Goal: Information Seeking & Learning: Learn about a topic

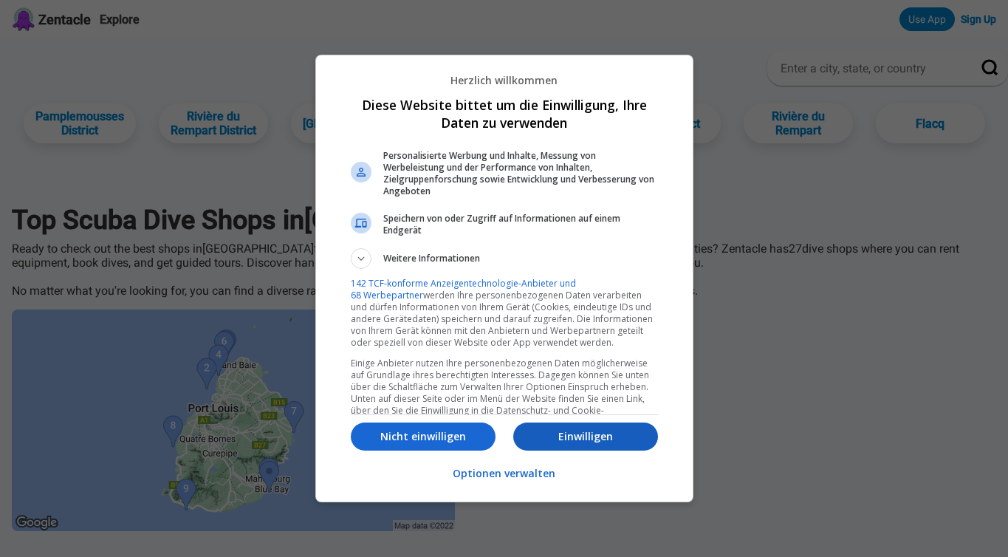
click at [613, 436] on p "Einwilligen" at bounding box center [585, 436] width 145 height 15
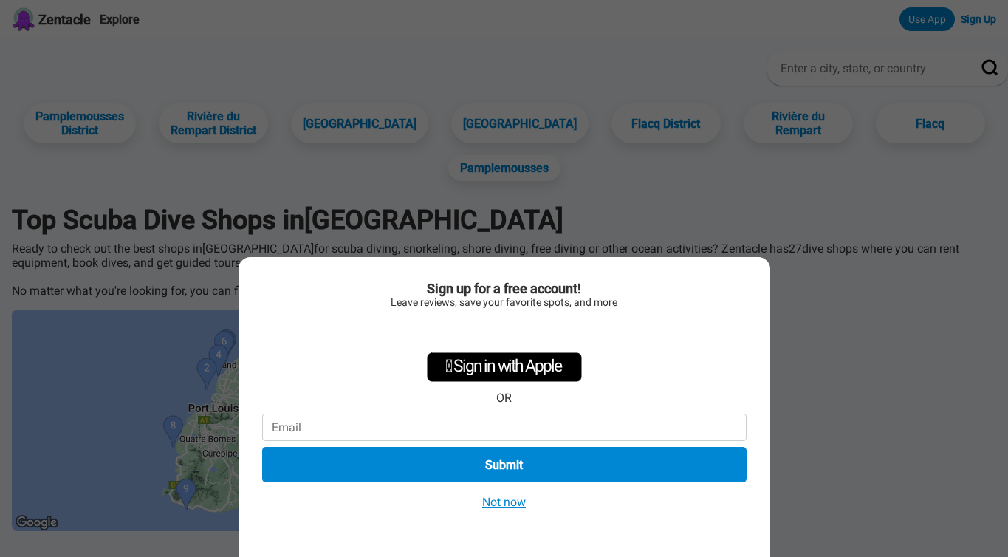
click at [510, 496] on button "Not now" at bounding box center [504, 502] width 52 height 16
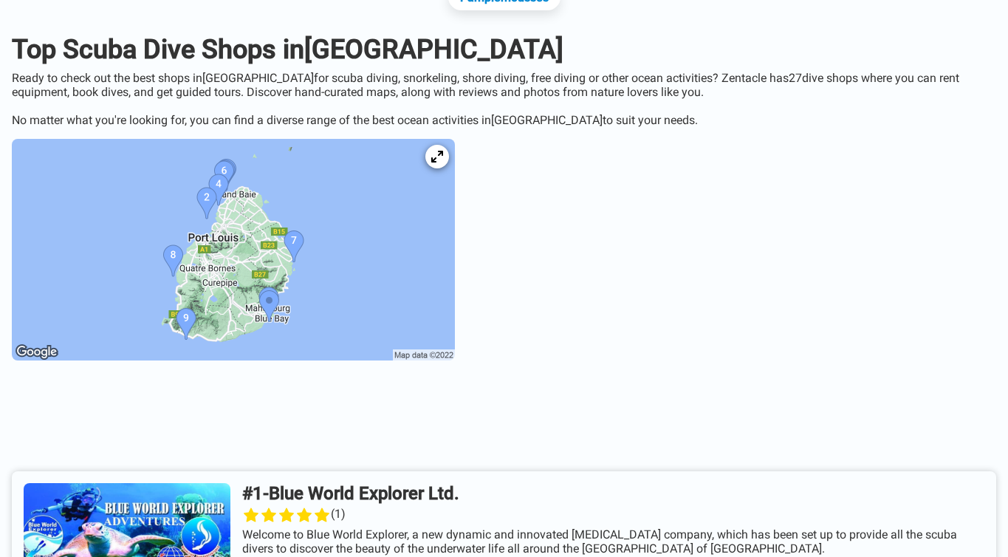
scroll to position [172, 0]
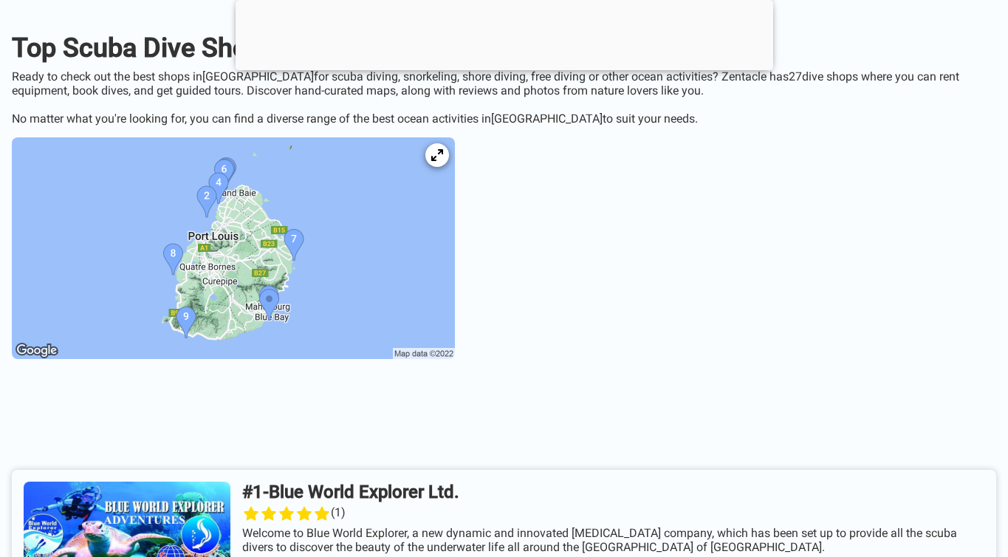
click at [273, 185] on img at bounding box center [233, 248] width 443 height 222
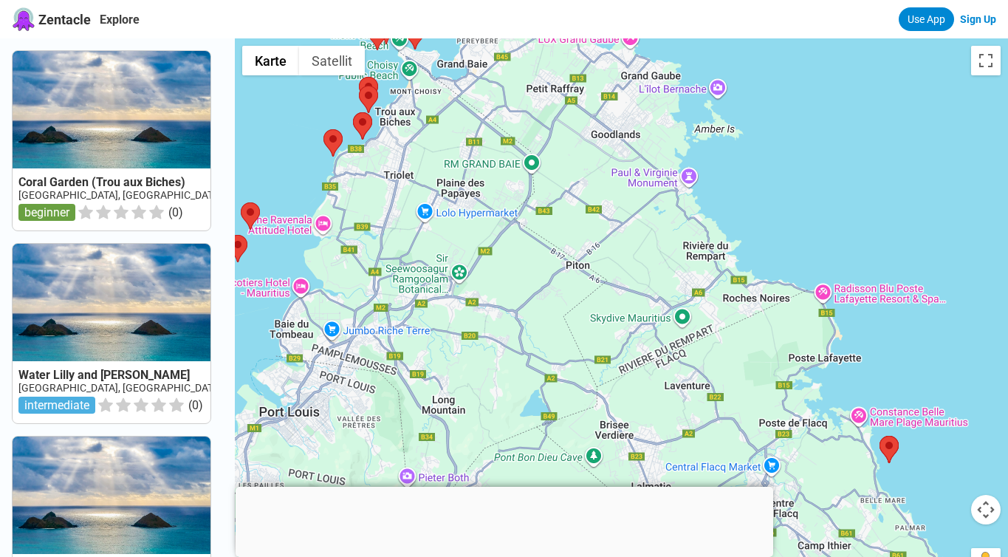
drag, startPoint x: 805, startPoint y: 408, endPoint x: 711, endPoint y: 338, distance: 117.6
click at [711, 338] on div at bounding box center [621, 316] width 773 height 557
click at [880, 436] on area at bounding box center [880, 436] width 0 height 0
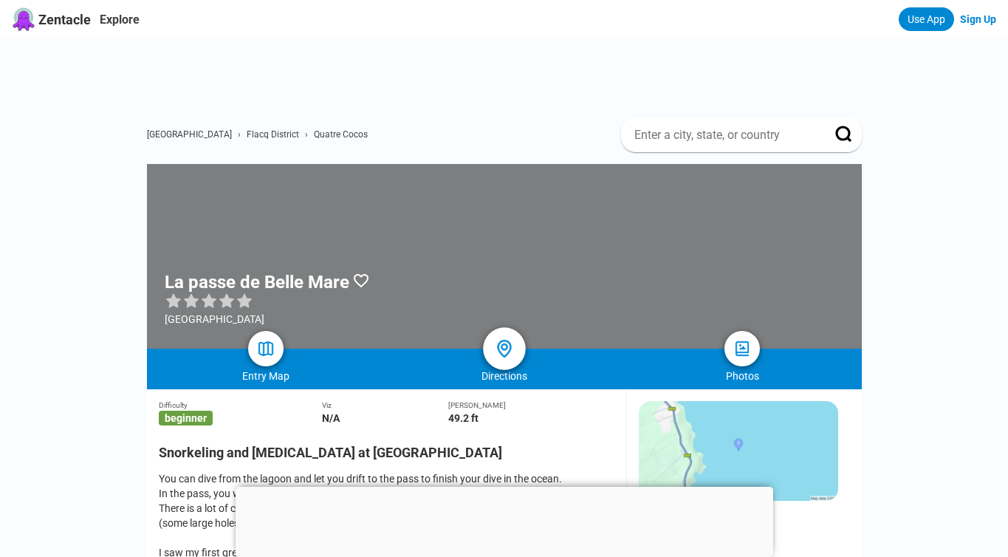
click at [513, 356] on img at bounding box center [503, 348] width 21 height 21
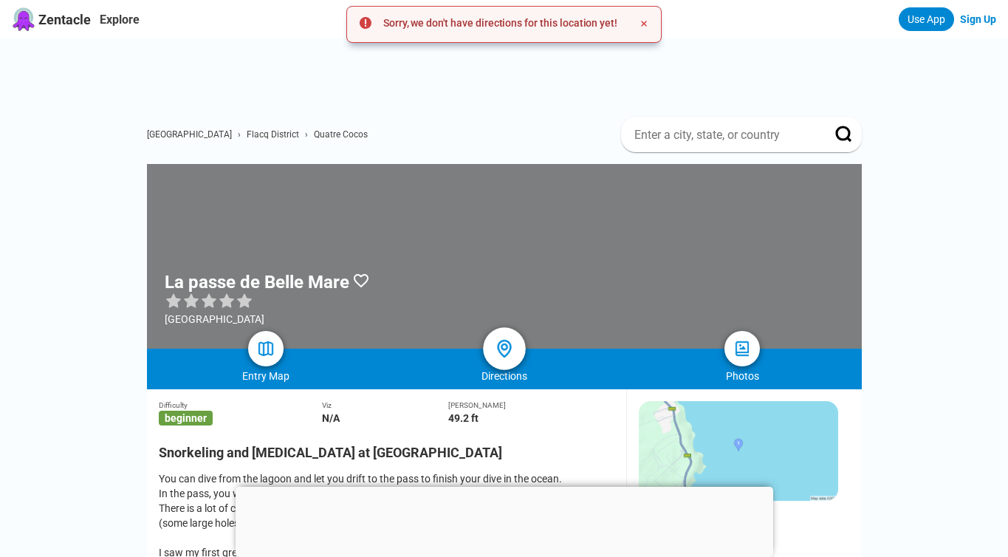
click at [513, 356] on img at bounding box center [503, 348] width 21 height 21
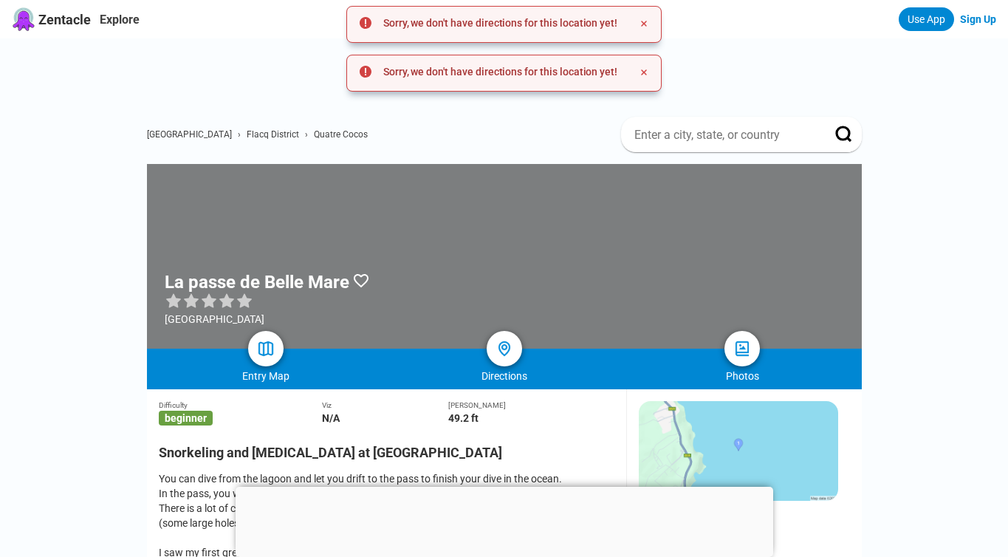
click at [186, 282] on h1 "La passe de Belle Mare" at bounding box center [257, 282] width 185 height 21
copy div "La passe de Belle Mare"
